Goal: Go to known website: Access a specific website the user already knows

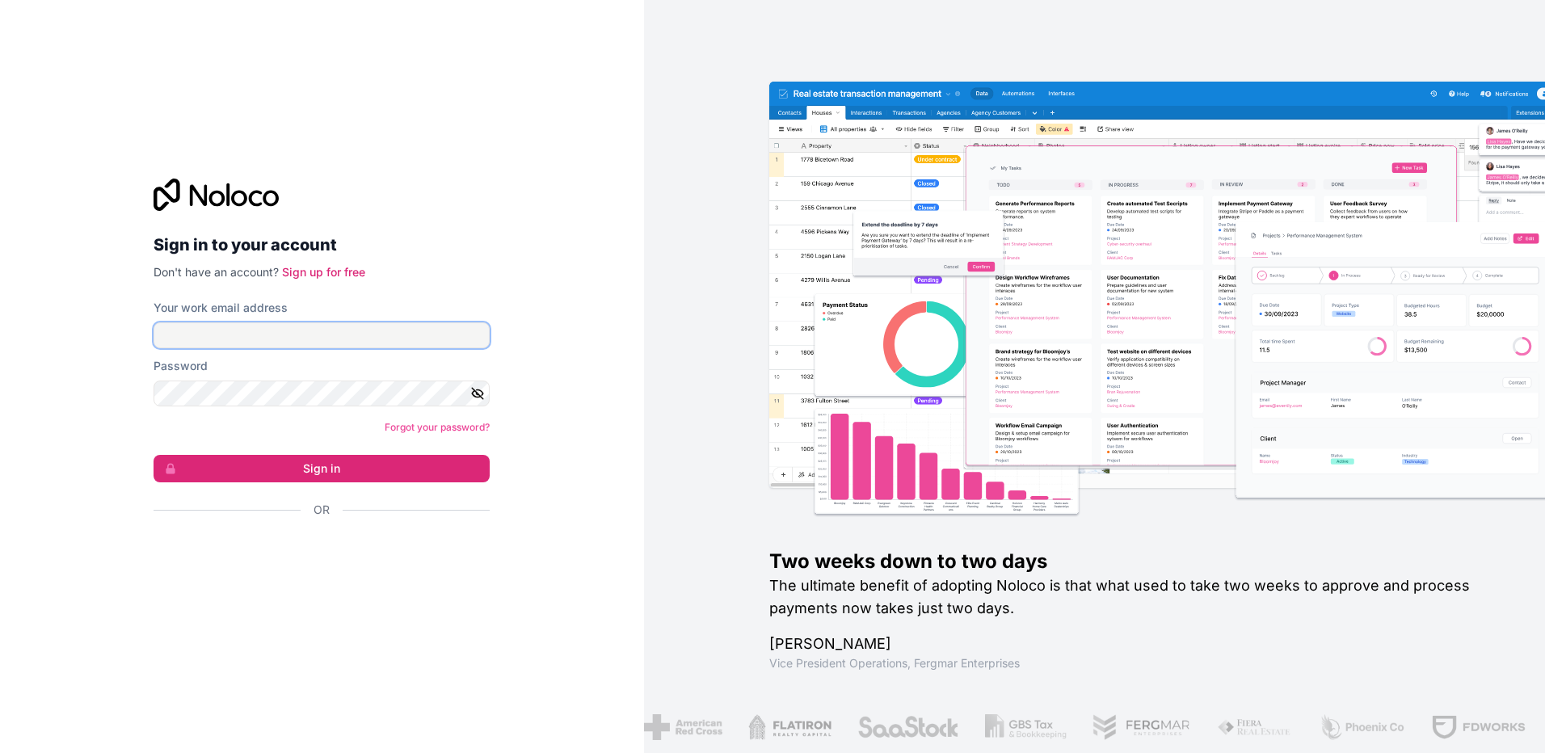
click at [299, 337] on input "Your work email address" at bounding box center [321, 335] width 336 height 26
type input "[EMAIL_ADDRESS][DOMAIN_NAME]"
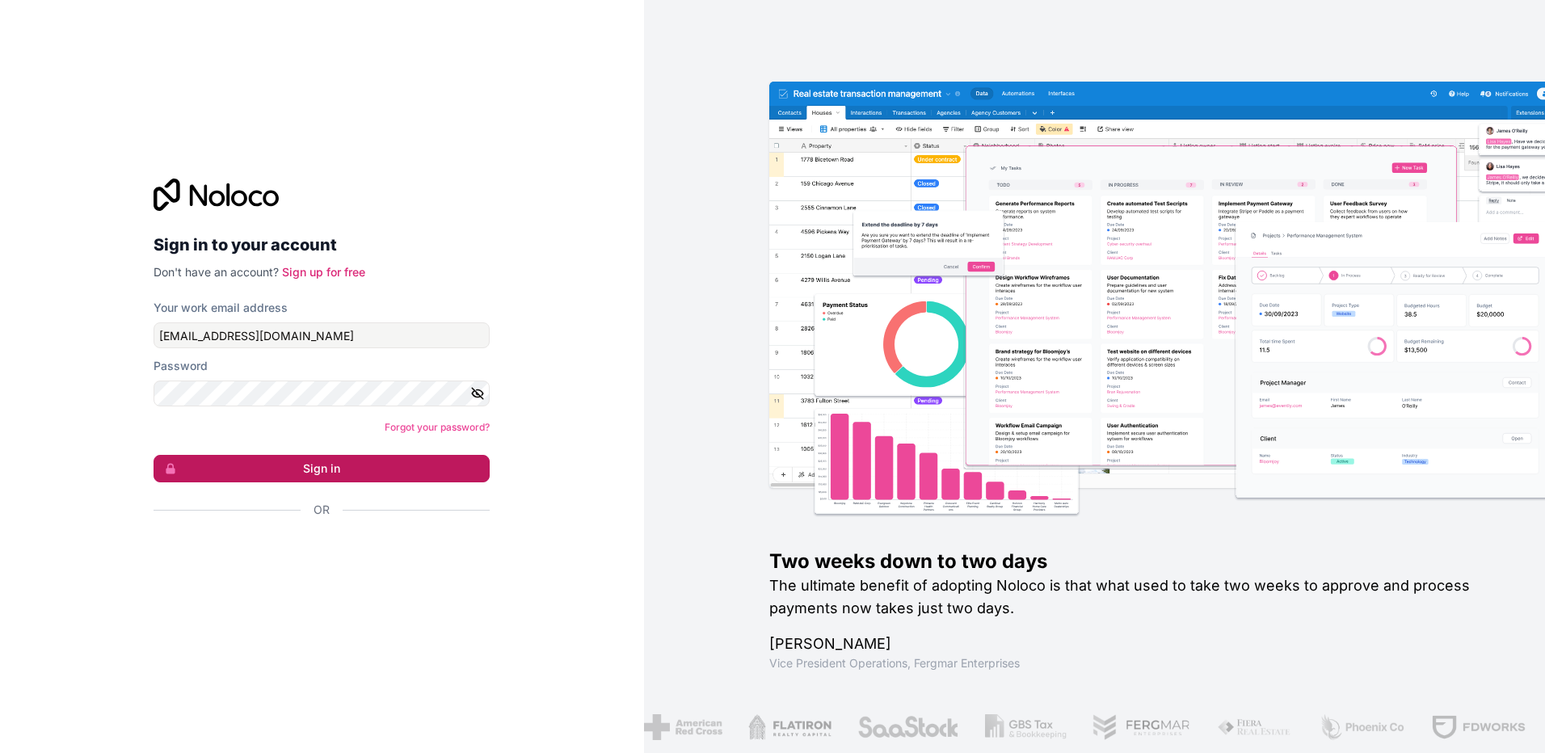
click at [334, 472] on button "Sign in" at bounding box center [321, 468] width 336 height 27
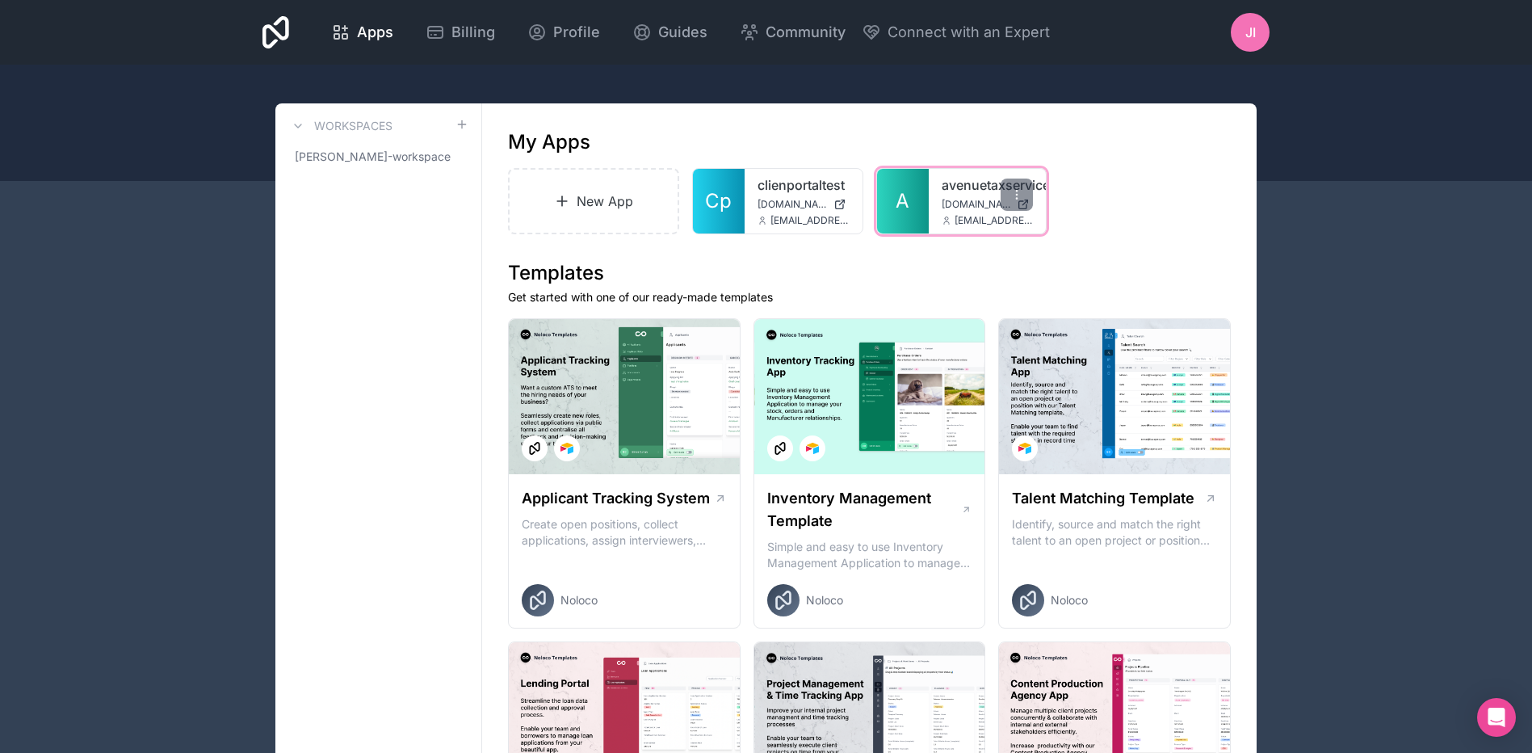
click at [967, 209] on span "[DOMAIN_NAME]" at bounding box center [976, 204] width 69 height 13
click at [965, 208] on span "[DOMAIN_NAME]" at bounding box center [976, 204] width 69 height 13
